Goal: Task Accomplishment & Management: Manage account settings

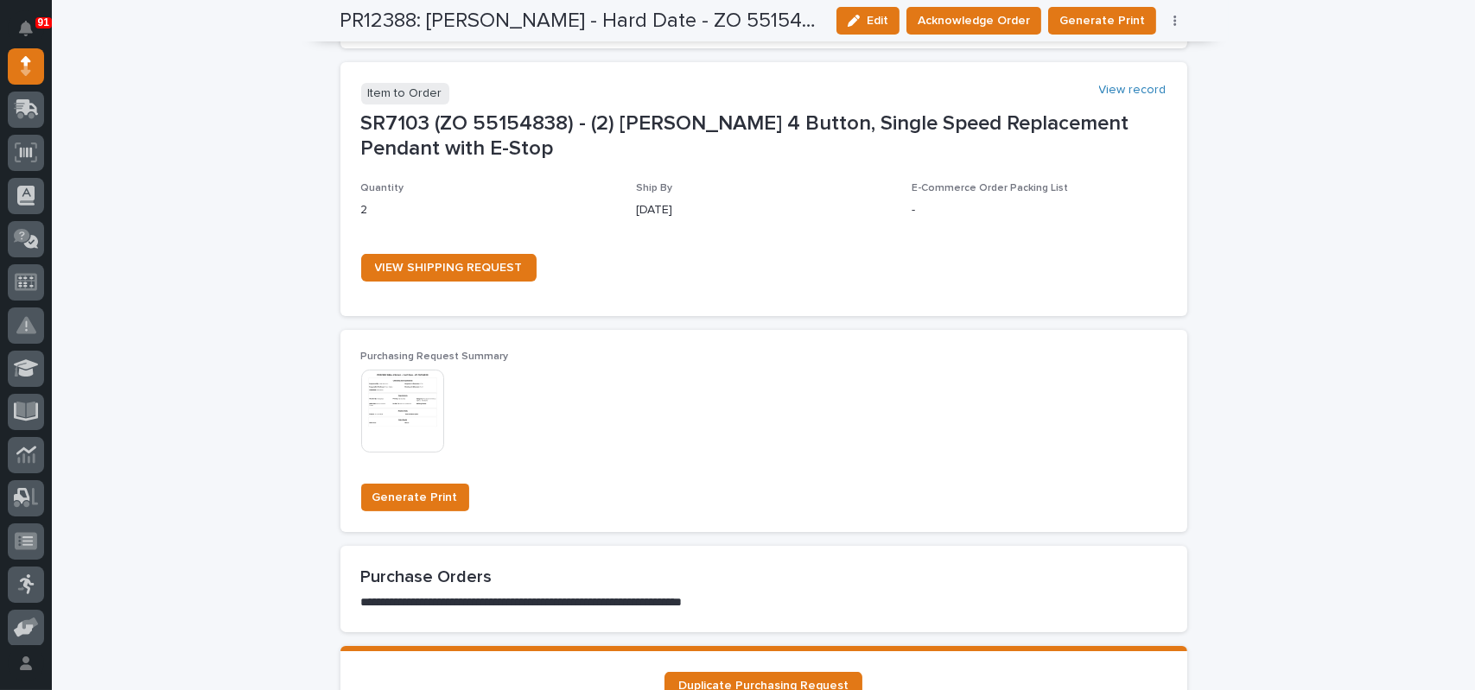
scroll to position [1123, 0]
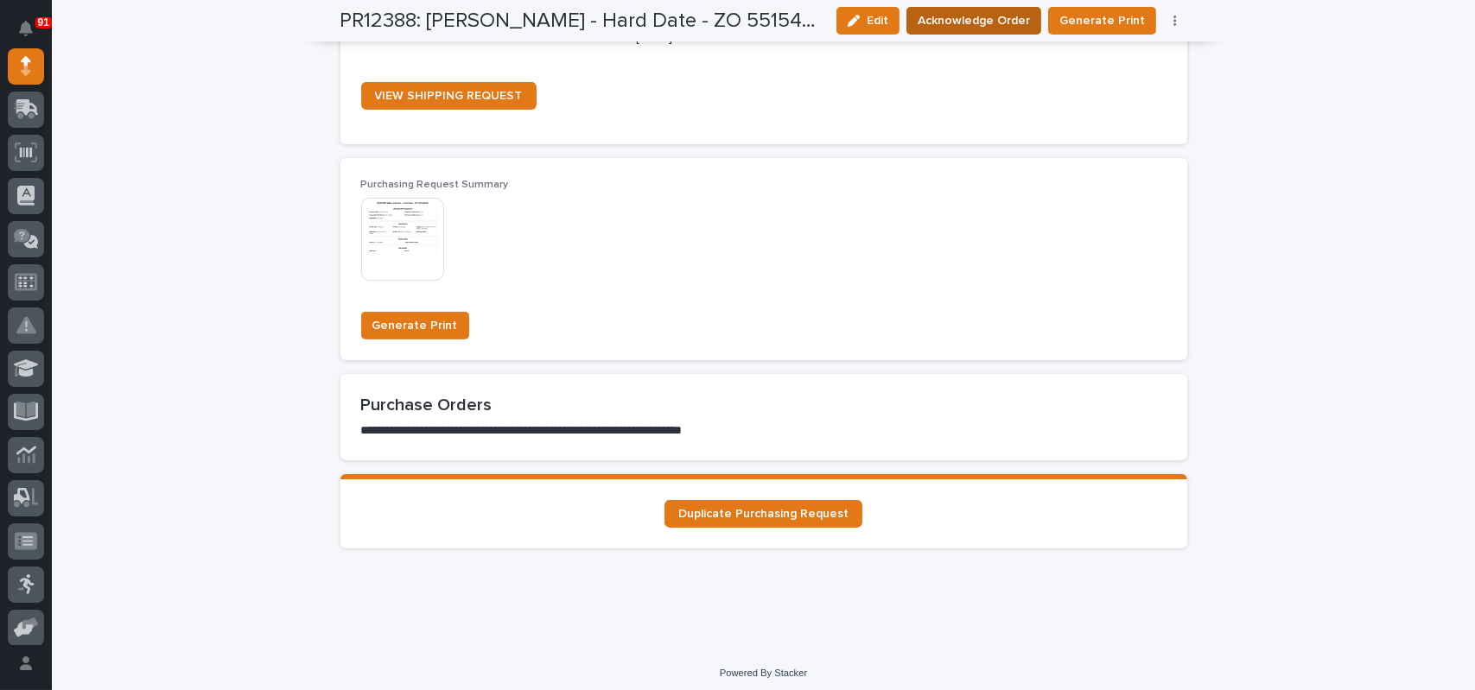
click at [1005, 16] on span "Acknowledge Order" at bounding box center [974, 20] width 112 height 21
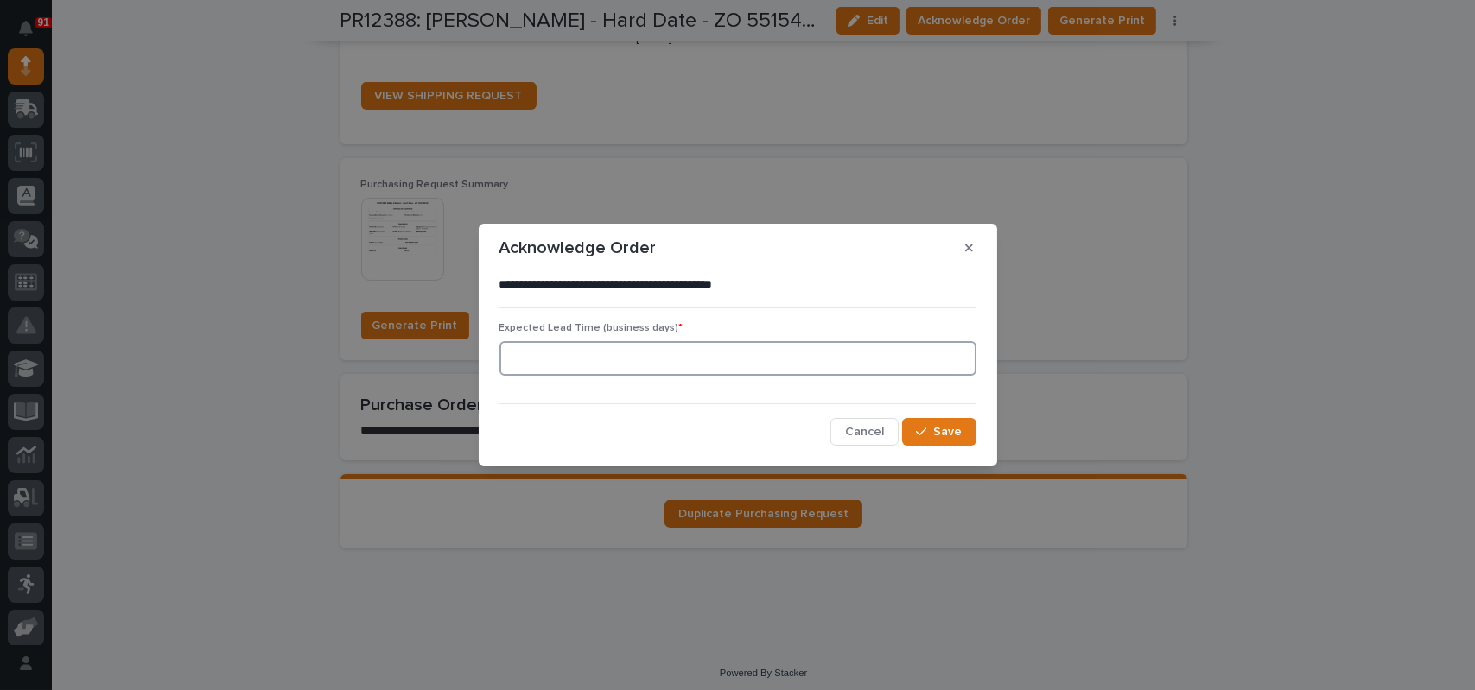
click at [683, 370] on input at bounding box center [737, 358] width 477 height 35
type input "1"
click at [936, 429] on span "Save" at bounding box center [948, 432] width 29 height 16
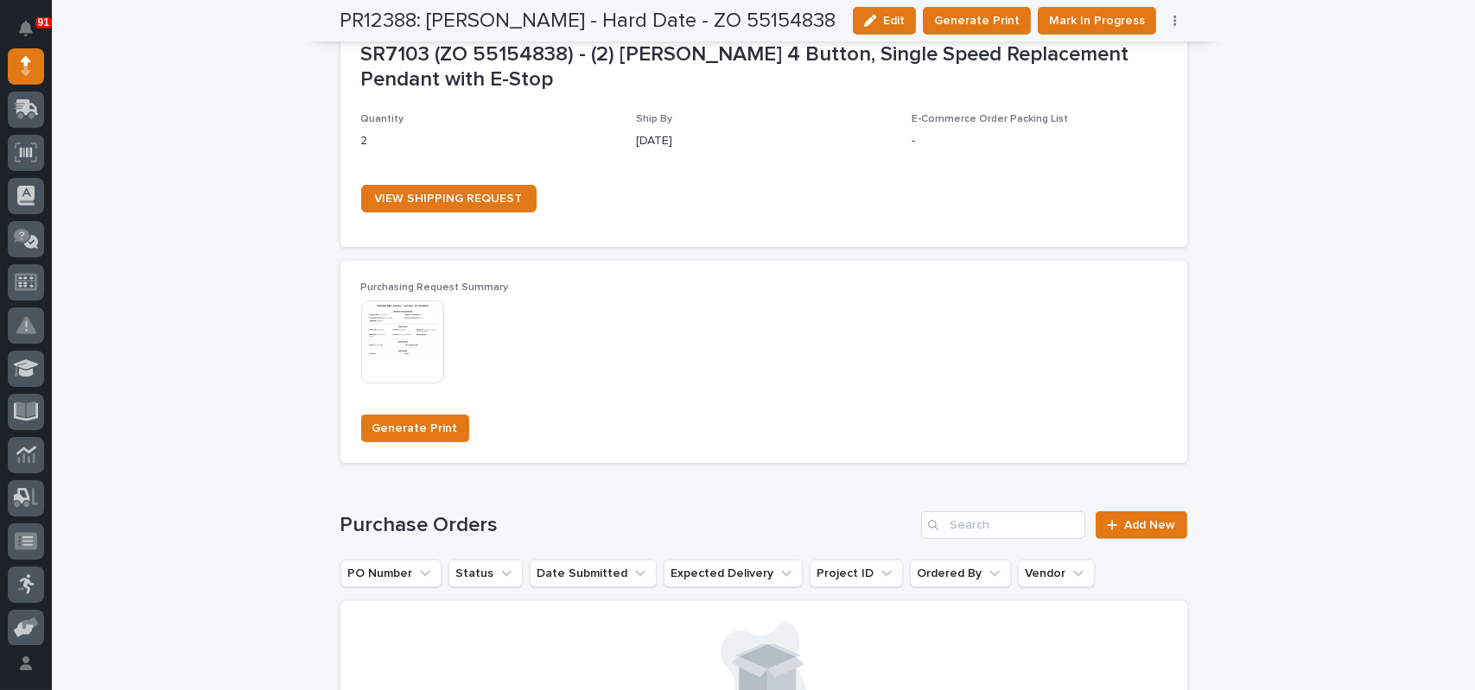
click at [1075, 35] on div "PR12388: [PERSON_NAME] - Hard Date - ZO 55154838 Edit Generate Print Mark In Pr…" at bounding box center [763, 20] width 847 height 41
click at [1069, 21] on span "Mark In Progress" at bounding box center [1097, 20] width 96 height 21
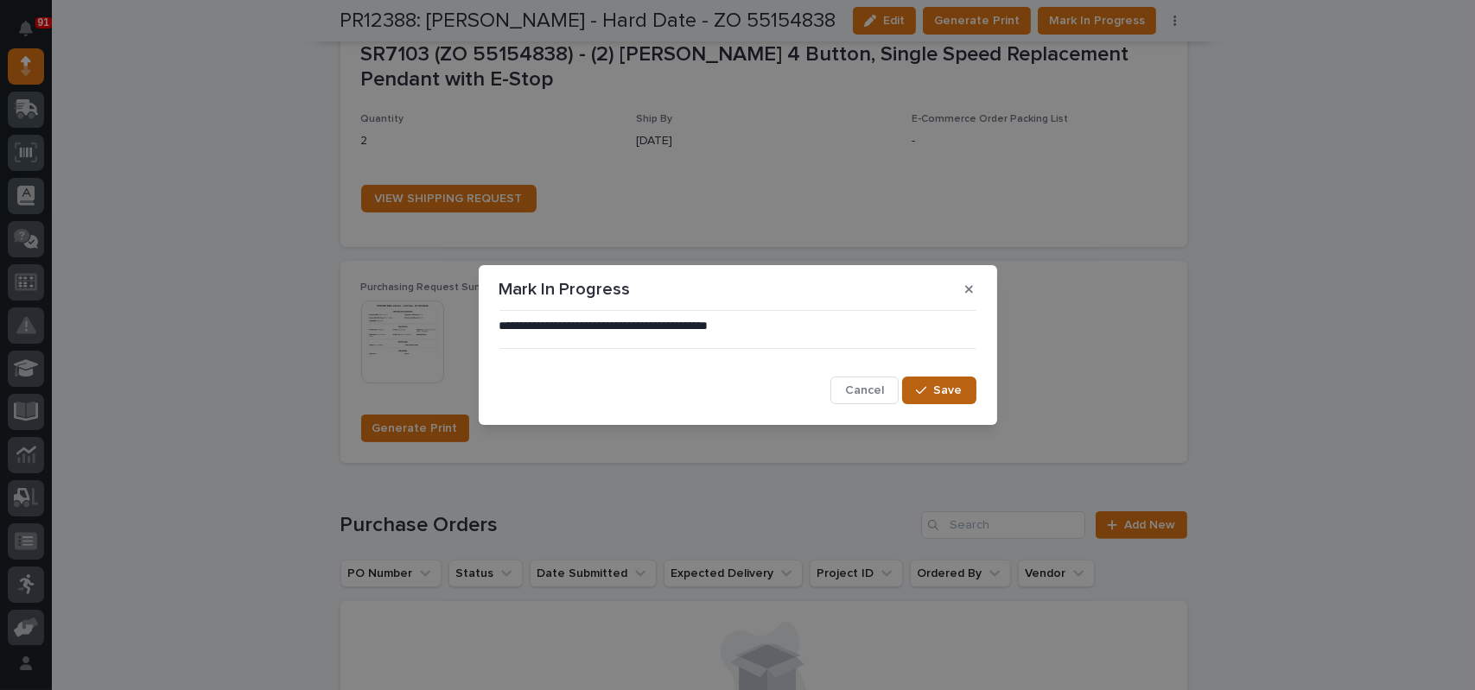
click at [940, 400] on button "Save" at bounding box center [938, 391] width 73 height 28
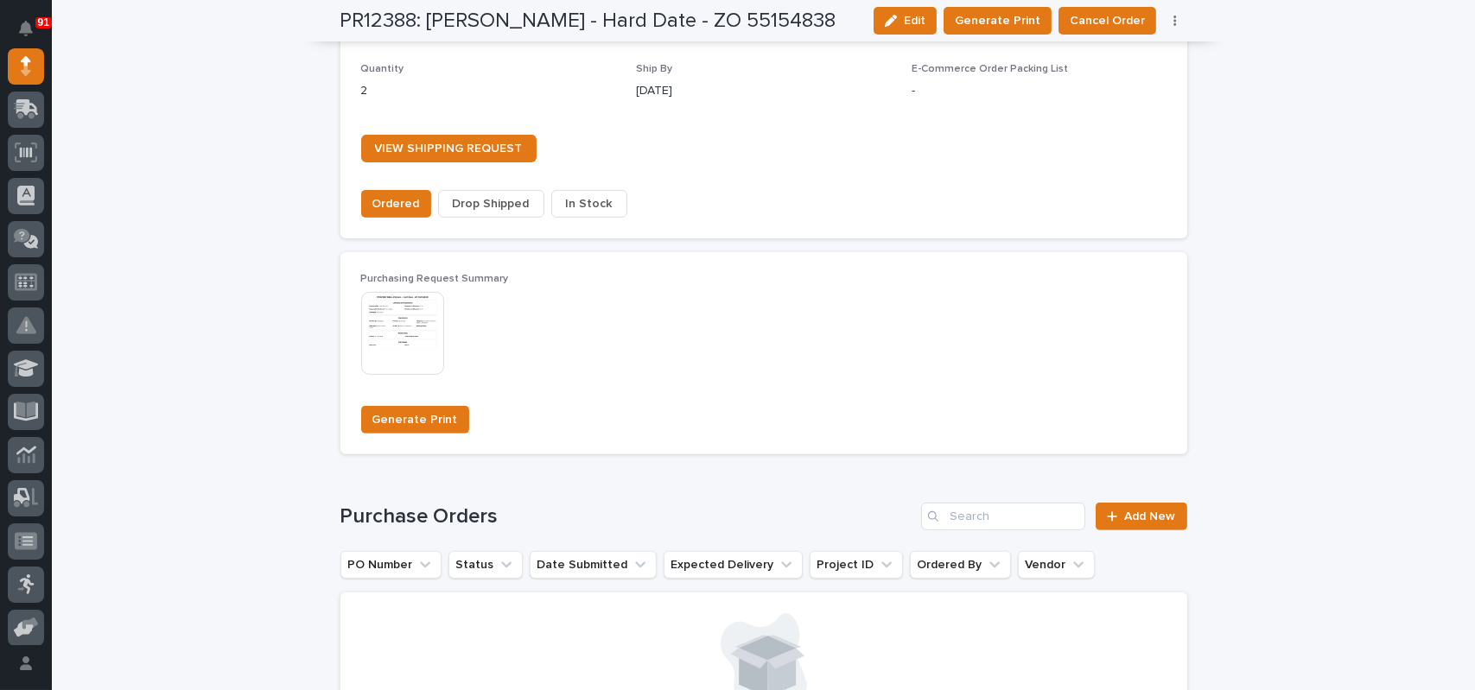
scroll to position [1383, 0]
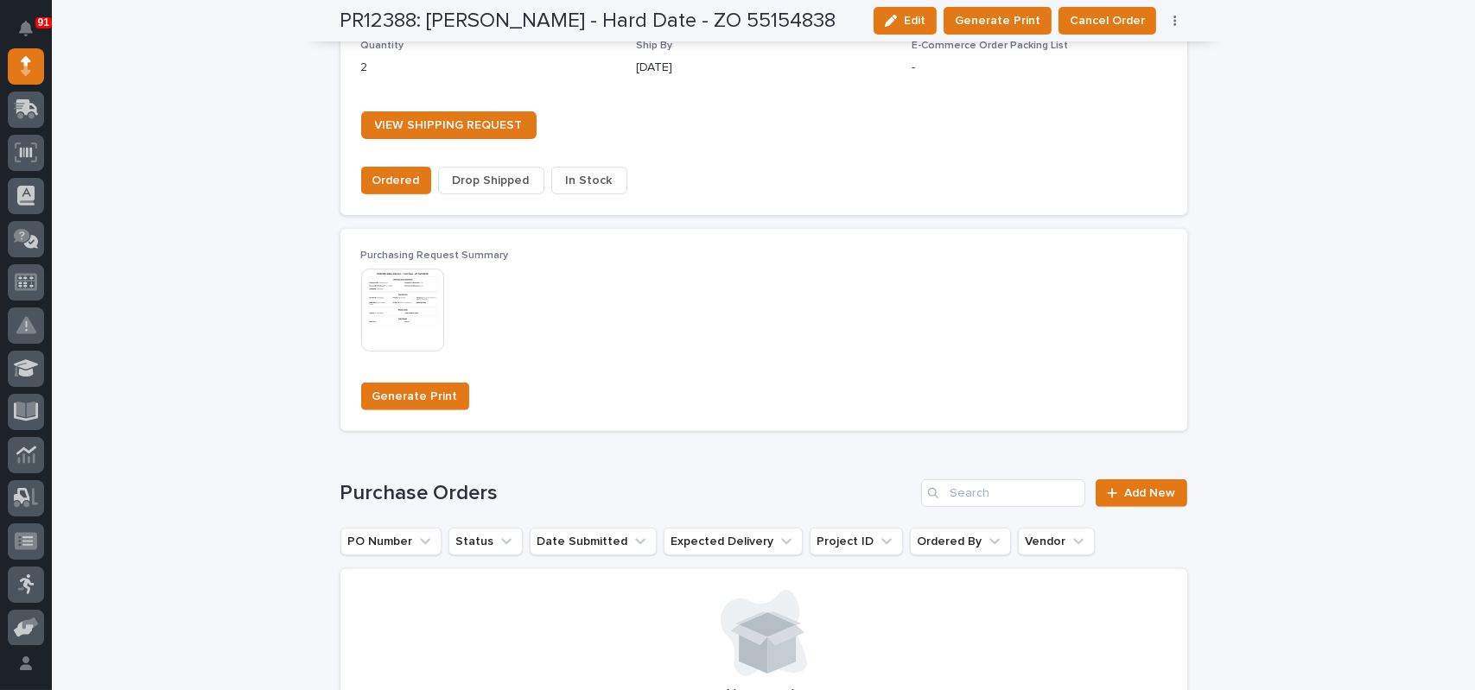
click at [605, 180] on button "In Stock" at bounding box center [589, 181] width 76 height 28
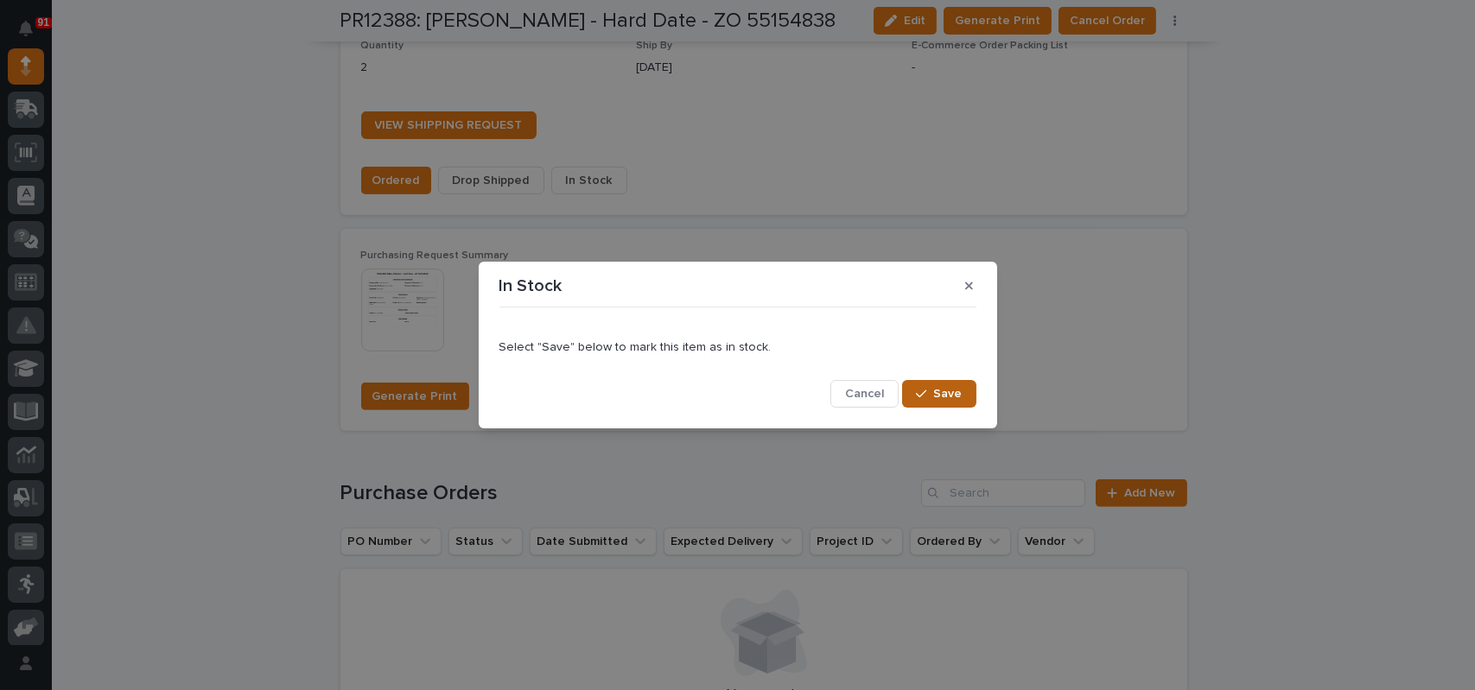
click at [959, 395] on span "Save" at bounding box center [948, 394] width 29 height 16
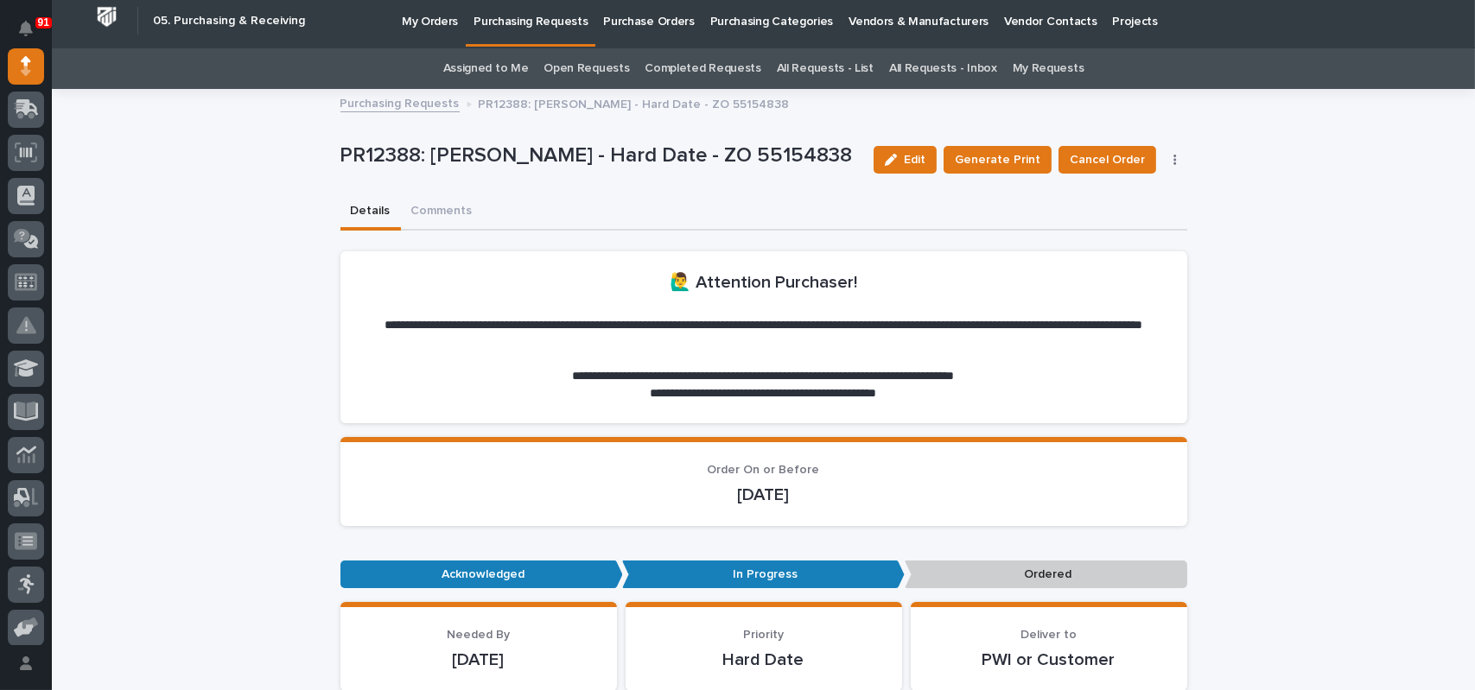
scroll to position [0, 0]
